Goal: Information Seeking & Learning: Find specific page/section

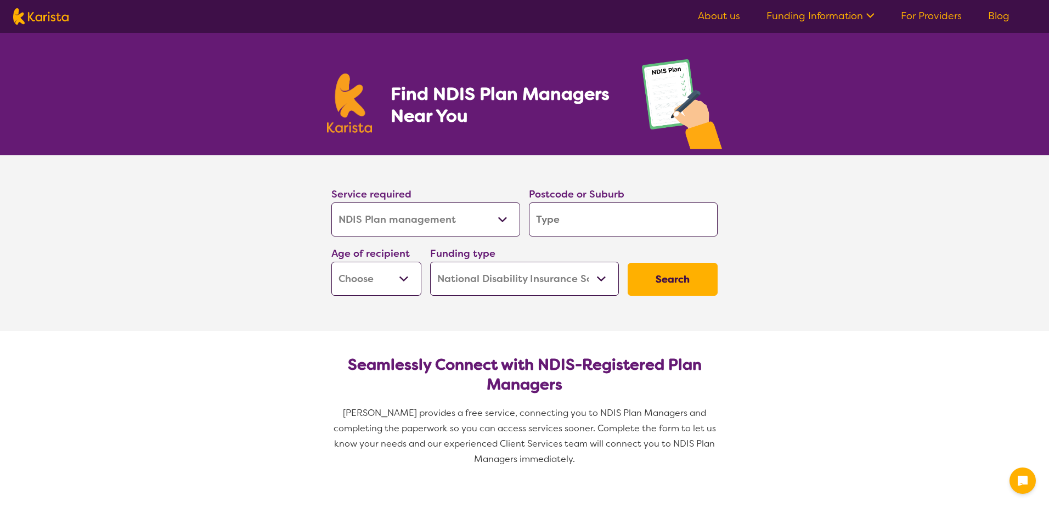
select select "NDIS Plan management"
select select "NDIS"
select select "NDIS Plan management"
select select "NDIS"
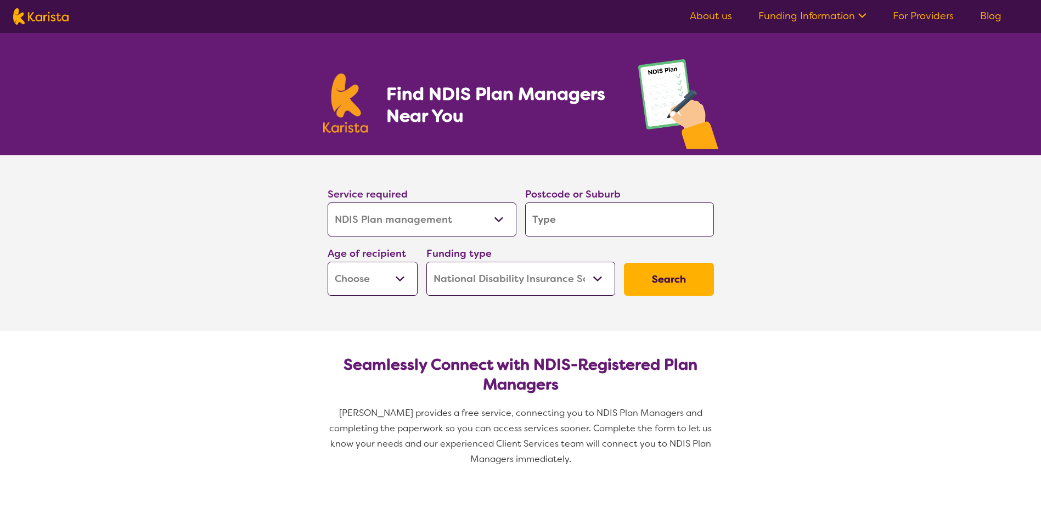
click at [493, 229] on select "Allied Health Assistant Assessment ([MEDICAL_DATA] or [MEDICAL_DATA]) Behaviour…" at bounding box center [422, 219] width 189 height 34
click at [606, 224] on input "search" at bounding box center [619, 219] width 189 height 34
type input "3"
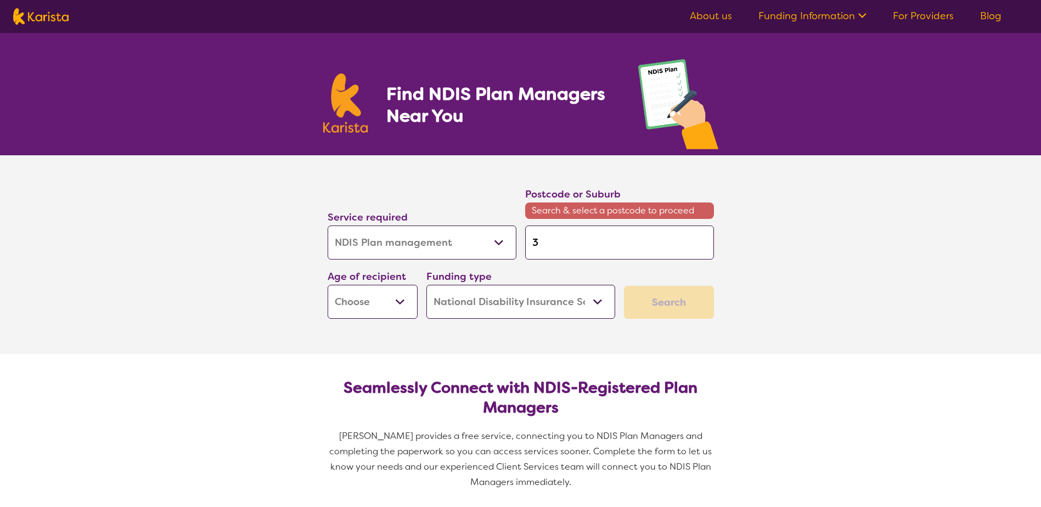
type input "35"
type input "350"
type input "3500"
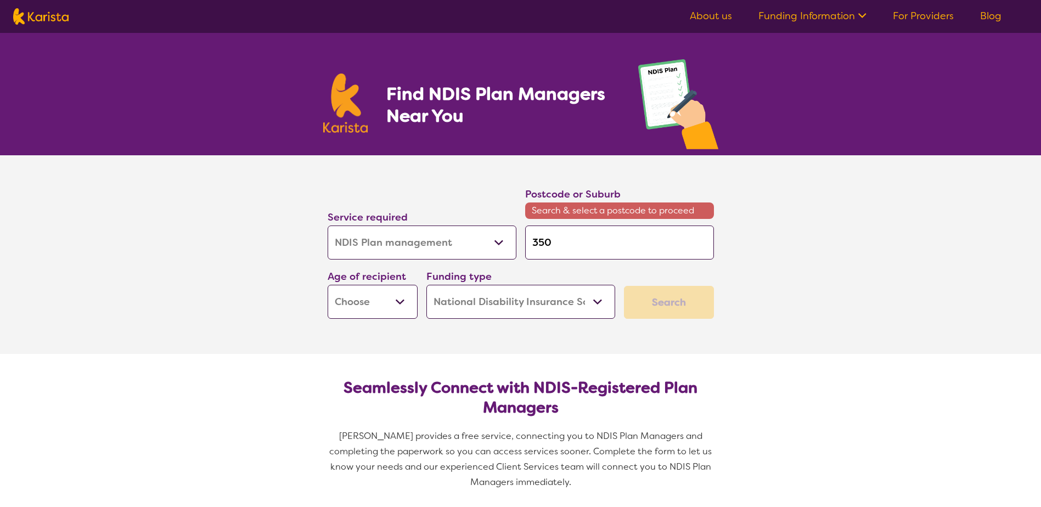
type input "3500"
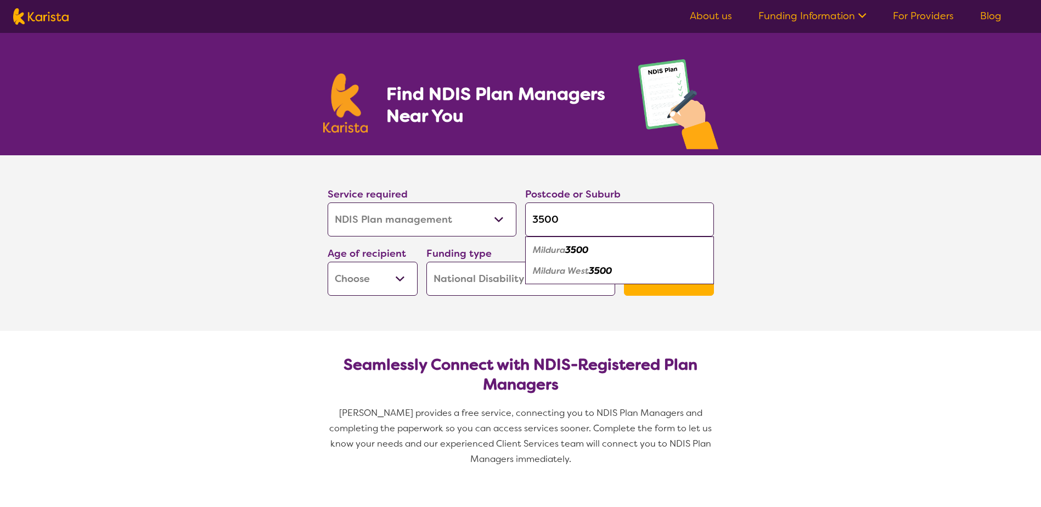
type input "3500"
click at [351, 274] on select "Early Childhood - 0 to 9 Child - 10 to 11 Adolescent - 12 to 17 Adult - 18 to 6…" at bounding box center [373, 279] width 90 height 34
select select "CH"
click at [328, 262] on select "Early Childhood - 0 to 9 Child - 10 to 11 Adolescent - 12 to 17 Adult - 18 to 6…" at bounding box center [373, 279] width 90 height 34
select select "CH"
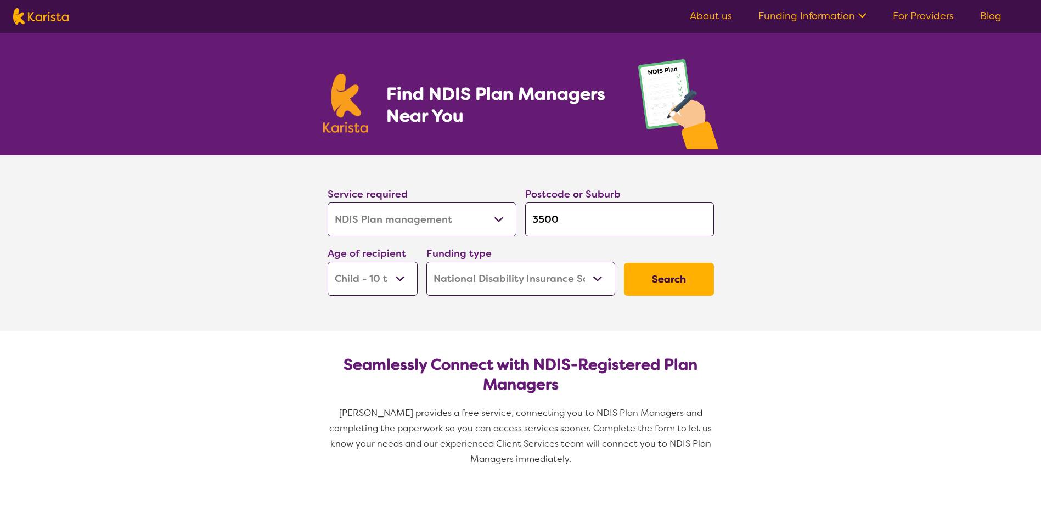
click at [550, 282] on select "Home Care Package (HCP) National Disability Insurance Scheme (NDIS) I don't know" at bounding box center [520, 279] width 189 height 34
click at [681, 274] on button "Search" at bounding box center [669, 279] width 90 height 33
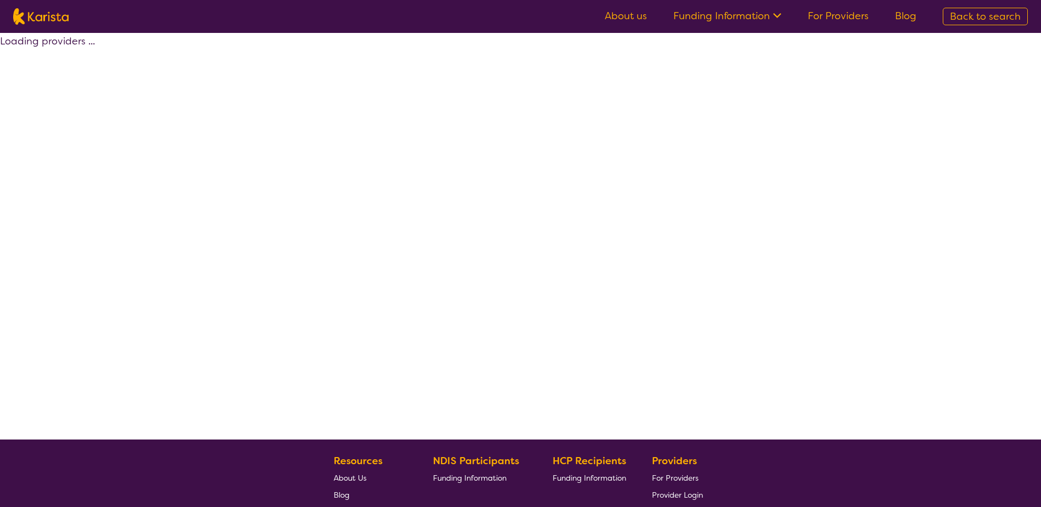
select select "by_score"
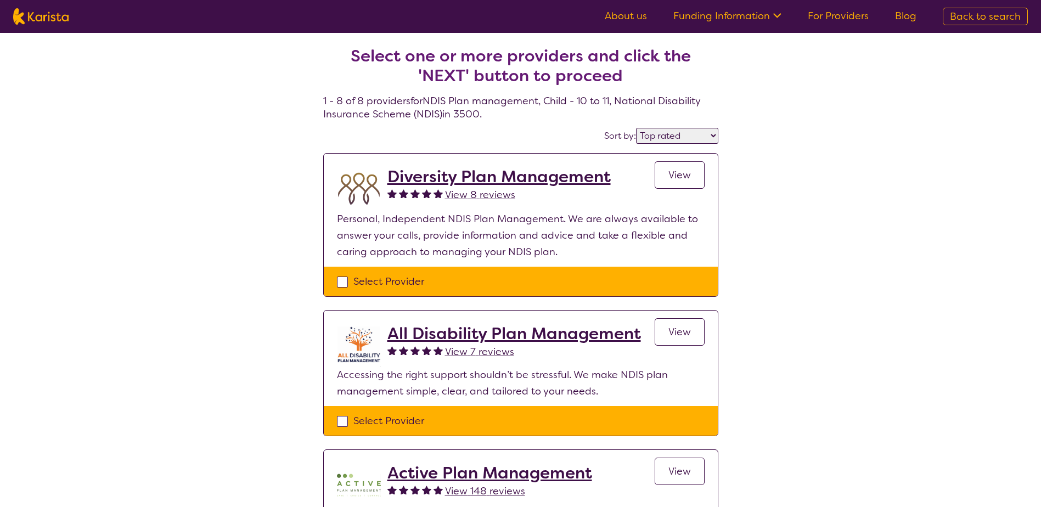
select select "NDIS Plan management"
select select "CH"
select select "NDIS"
select select "NDIS Plan management"
select select "CH"
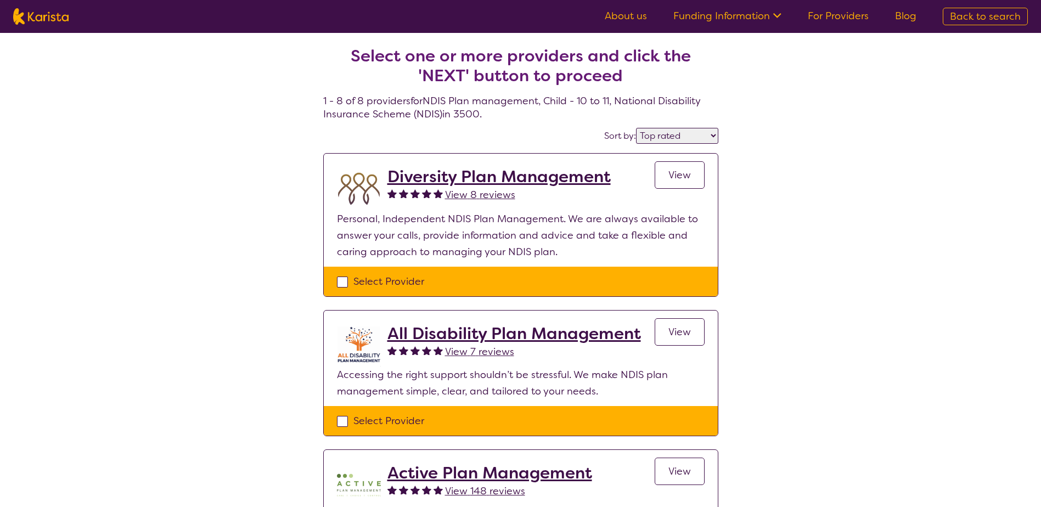
select select "NDIS"
